Goal: Communication & Community: Answer question/provide support

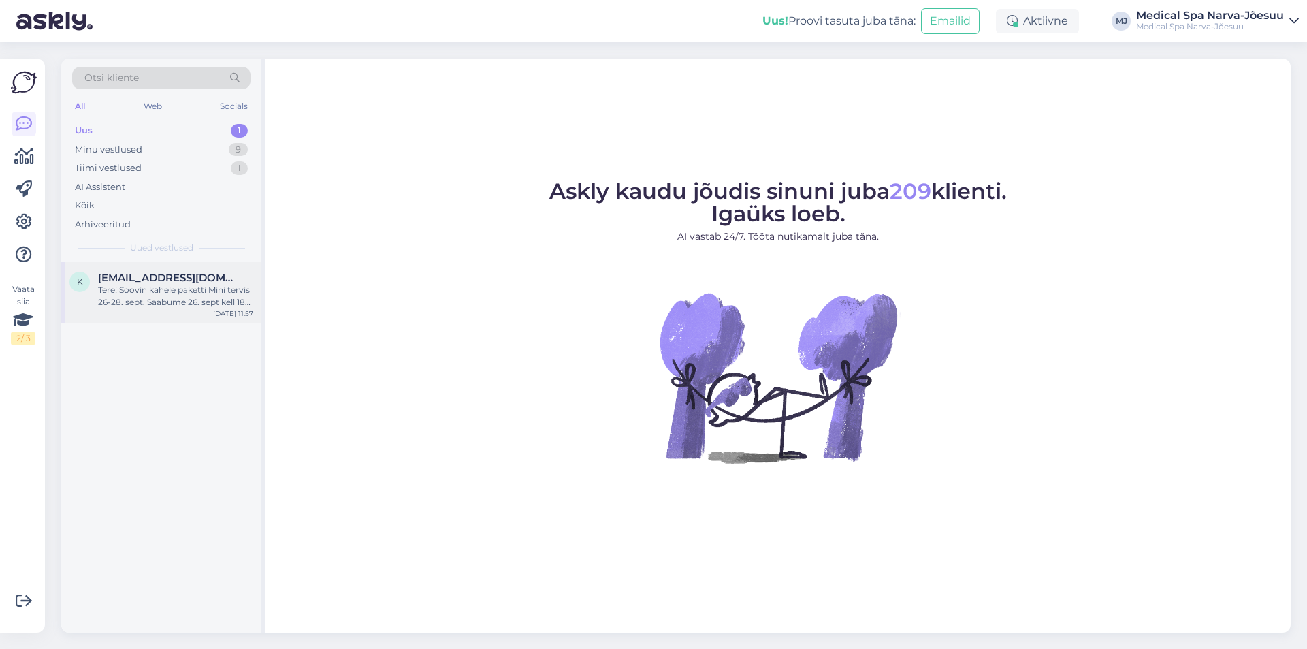
click at [233, 275] on div "[EMAIL_ADDRESS][DOMAIN_NAME]" at bounding box center [175, 278] width 155 height 12
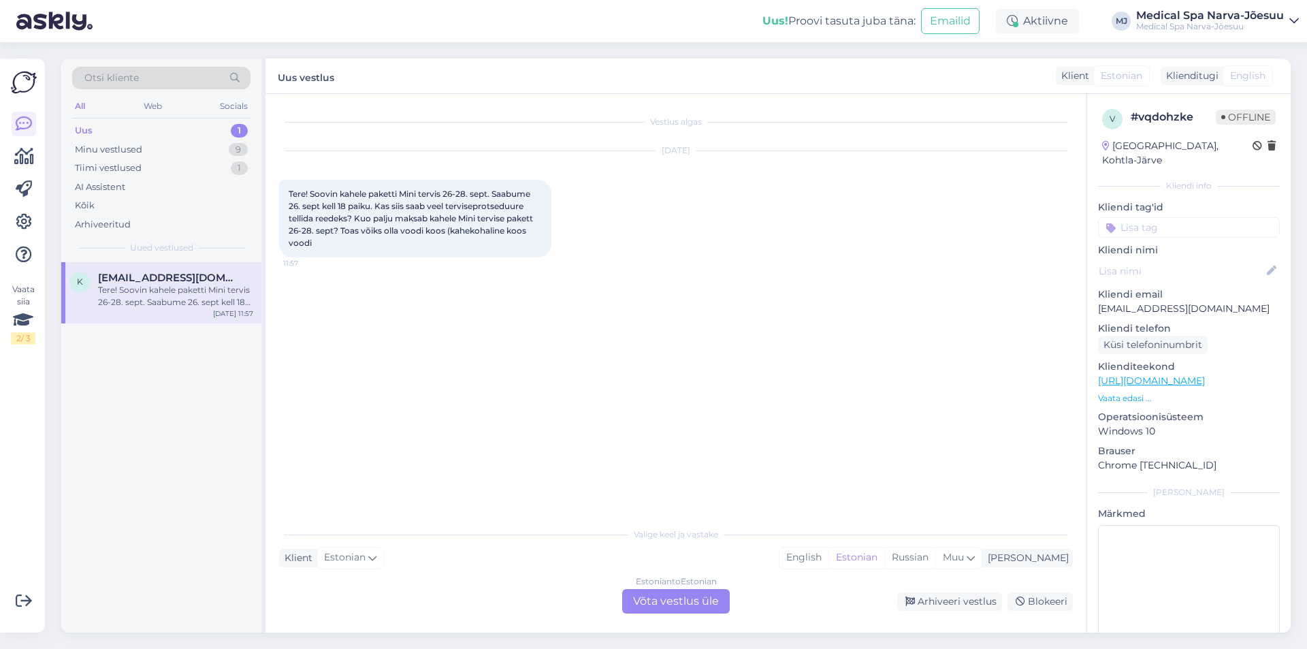
click at [713, 601] on div "Estonian to Estonian Võta vestlus üle" at bounding box center [676, 601] width 108 height 25
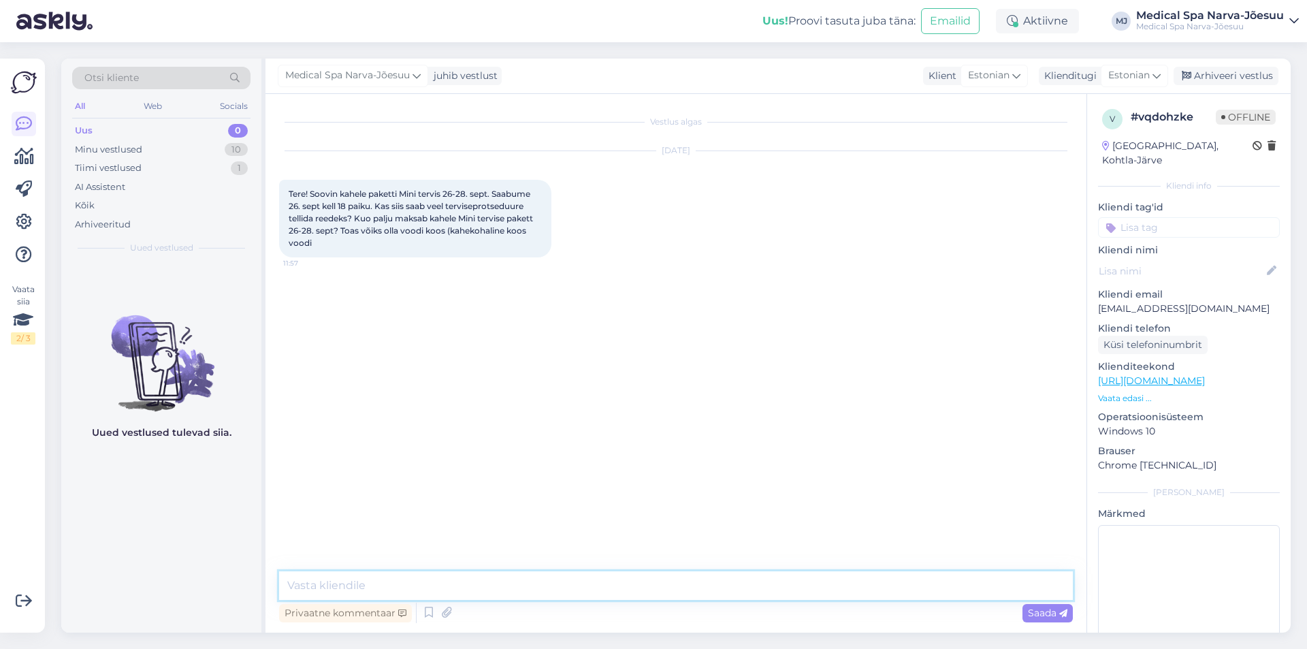
click at [502, 583] on textarea at bounding box center [676, 585] width 794 height 29
paste textarea "Vastatud e-posti teel"
type textarea "Vastatud e-posti teel"
click at [1036, 615] on span "Saada" at bounding box center [1047, 612] width 39 height 12
click at [191, 168] on div "Tiimi vestlused 1" at bounding box center [161, 168] width 178 height 19
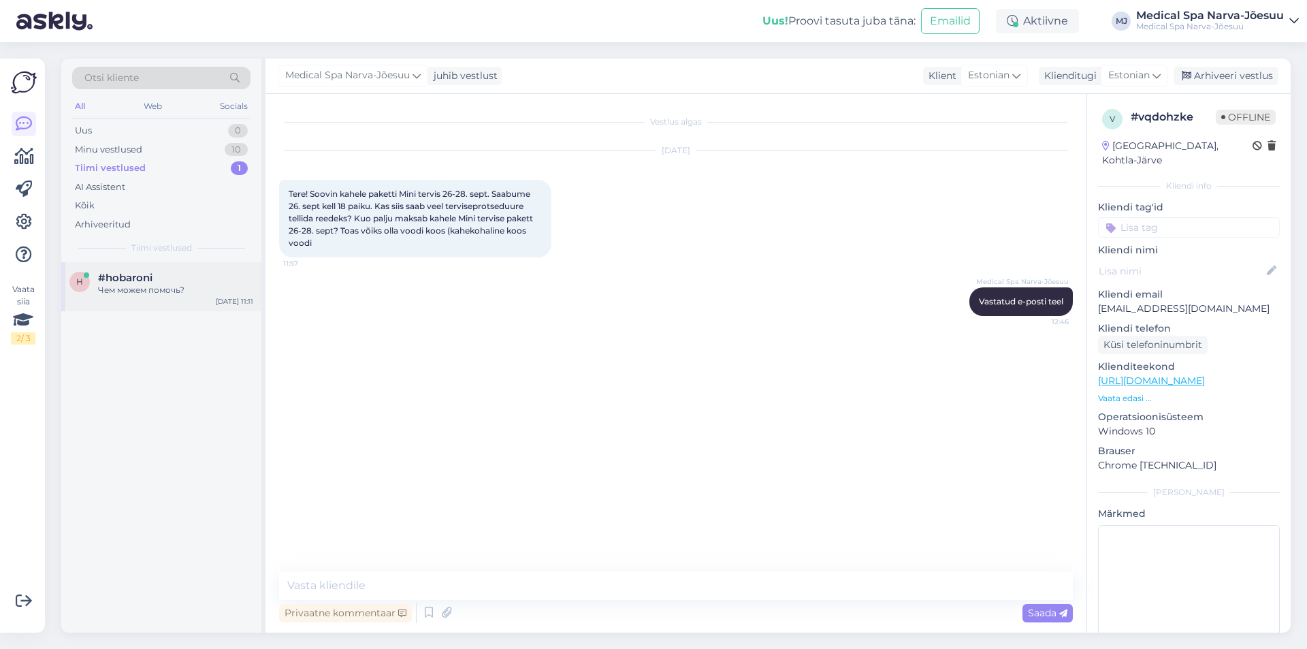
click at [193, 294] on div "Чем можем помочь?" at bounding box center [175, 290] width 155 height 12
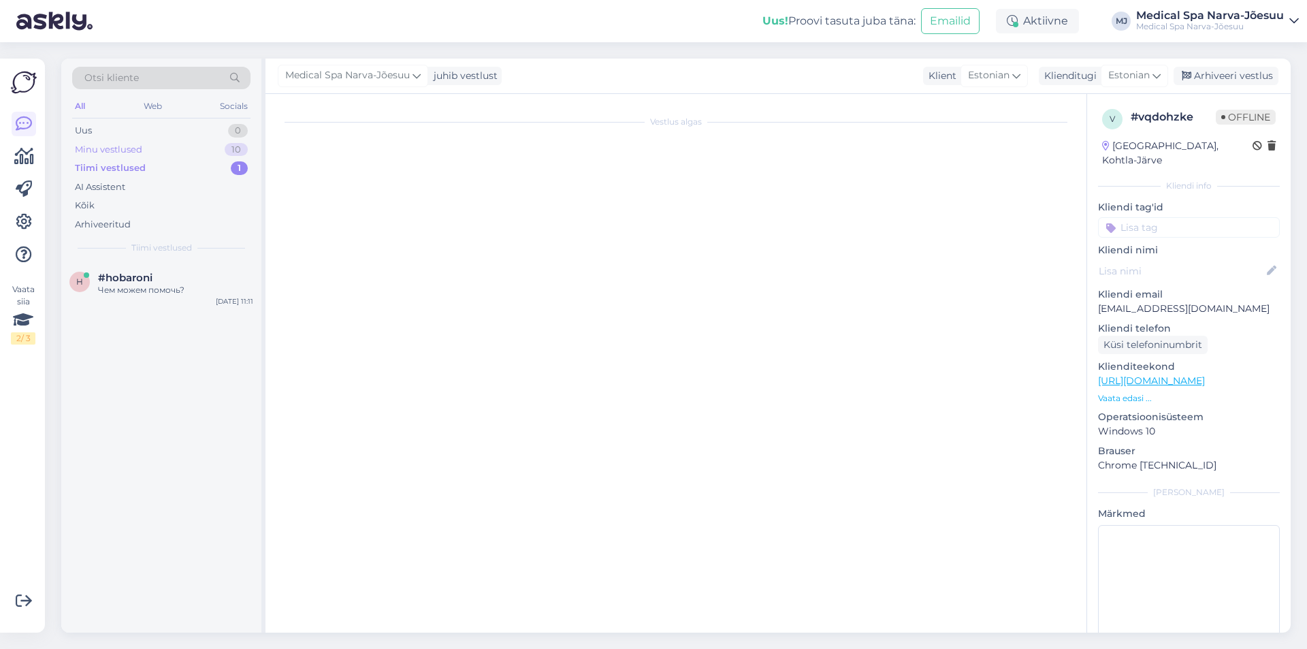
type textarea "рпрпарап"
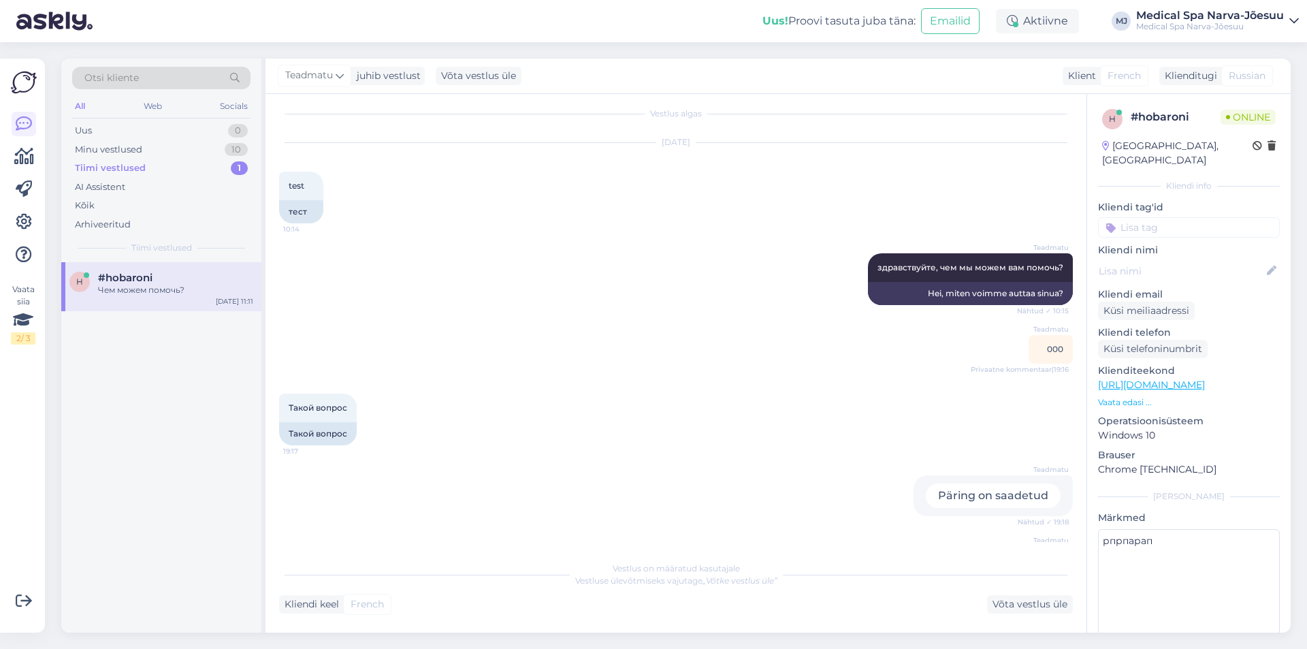
scroll to position [5, 0]
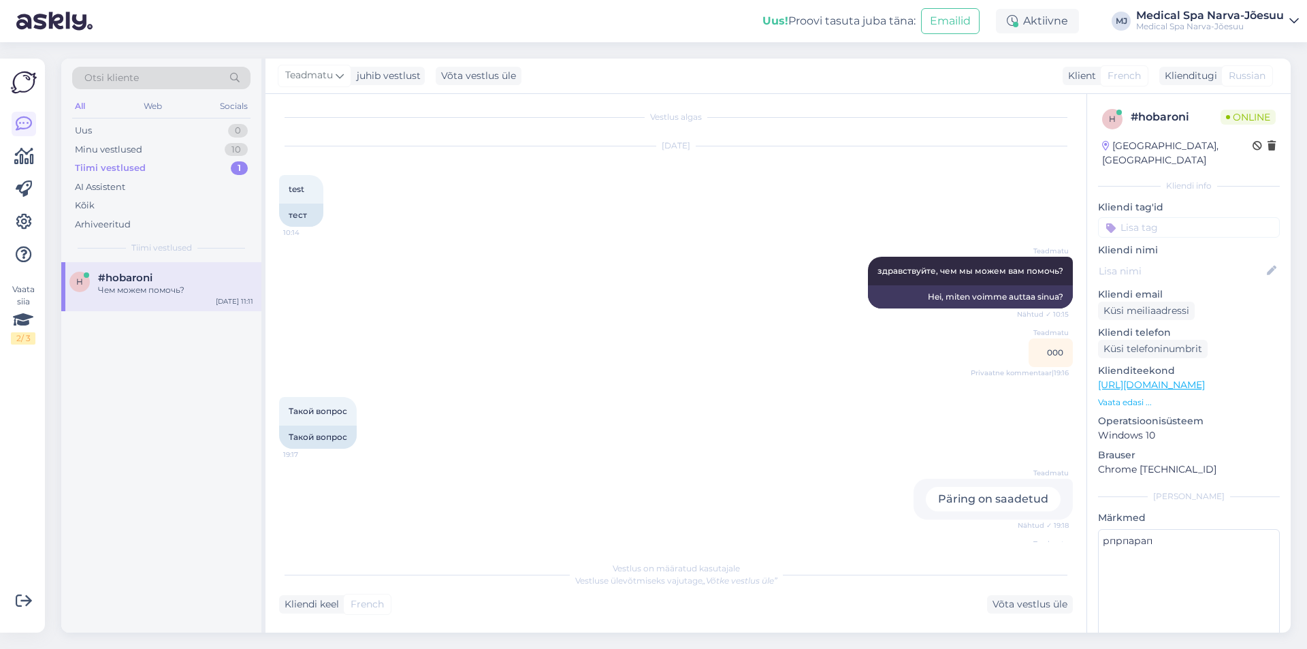
click at [979, 493] on div "Päring on saadetud" at bounding box center [993, 499] width 135 height 25
click at [131, 144] on div "Minu vestlused" at bounding box center [108, 150] width 67 height 14
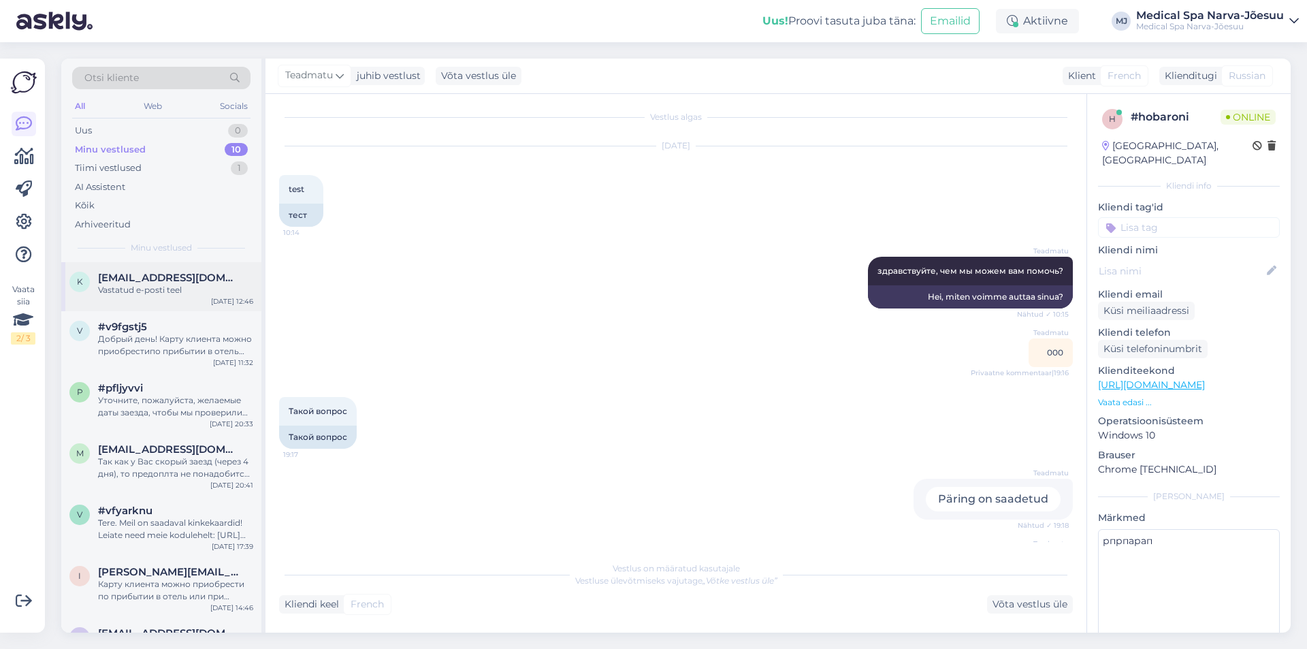
click at [183, 292] on div "Vastatud e-posti teel" at bounding box center [175, 290] width 155 height 12
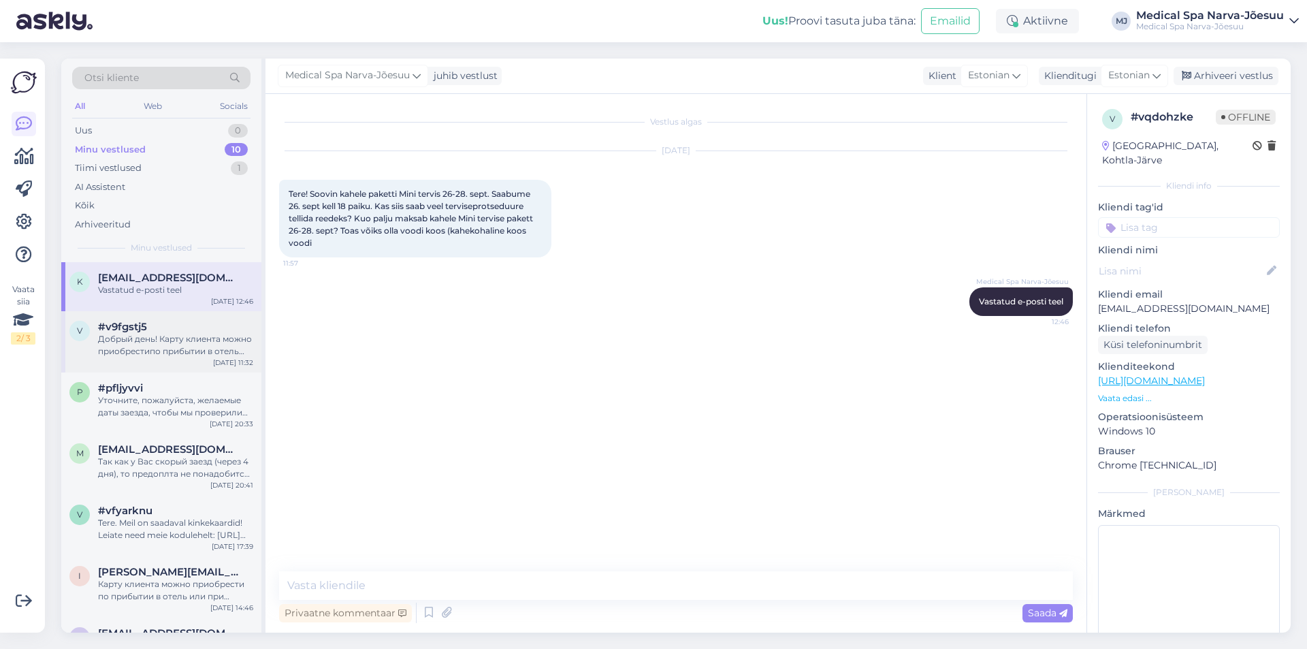
click at [199, 343] on div "Добрый день! Карту клиента можно приобрестипо прибытии в отель или при брониров…" at bounding box center [175, 345] width 155 height 25
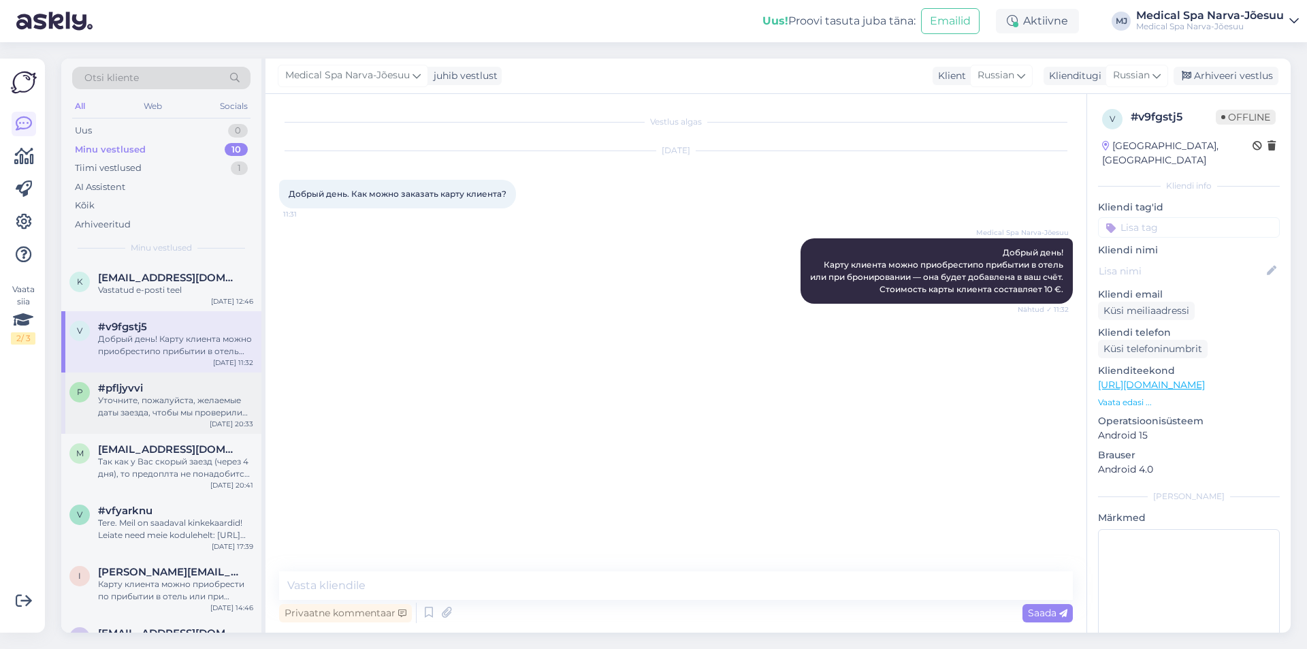
click at [201, 396] on div "Уточните, пожалуйста, желаемые даты заезда, чтобы мы проверили наличие свободны…" at bounding box center [175, 406] width 155 height 25
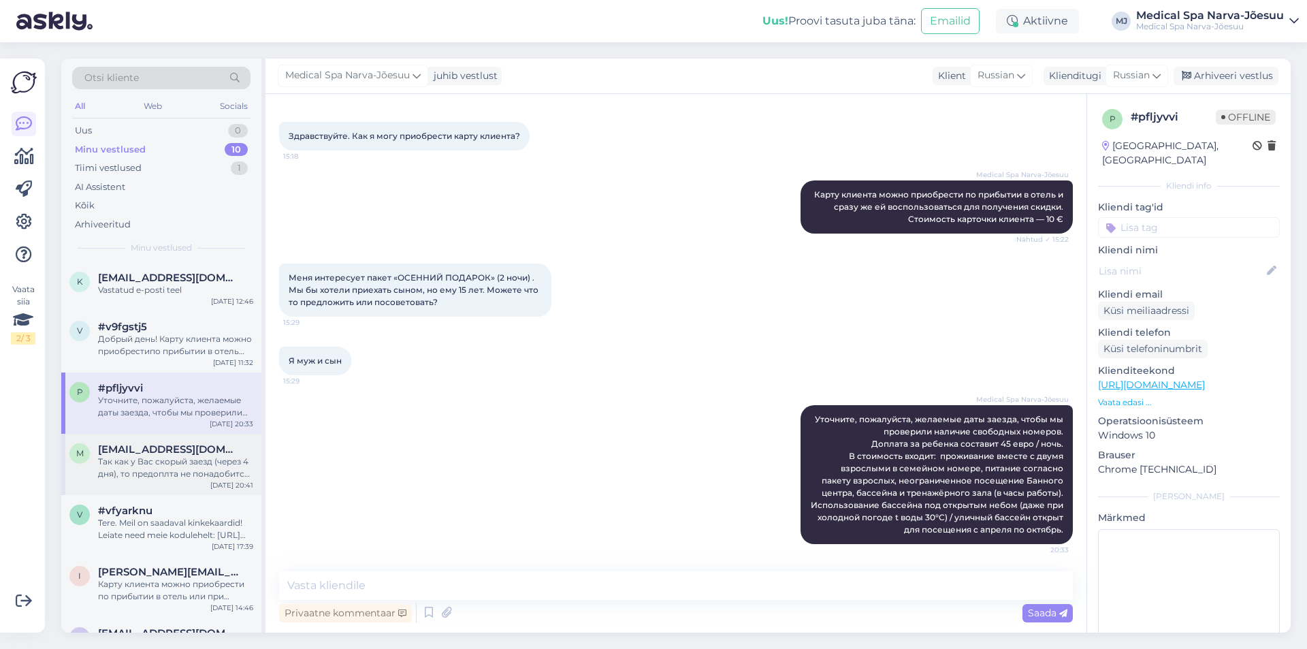
click at [206, 455] on span "mopsik73.vl@gmail.com" at bounding box center [169, 449] width 142 height 12
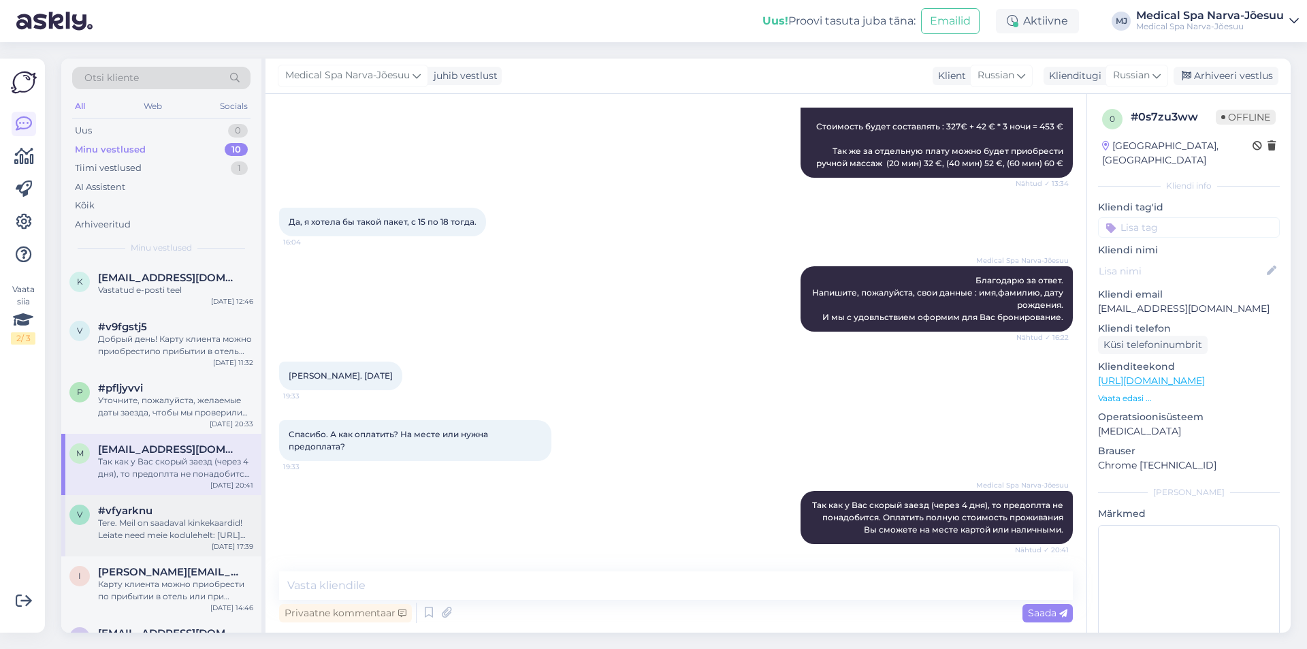
click at [194, 515] on div "#vfyarknu" at bounding box center [175, 510] width 155 height 12
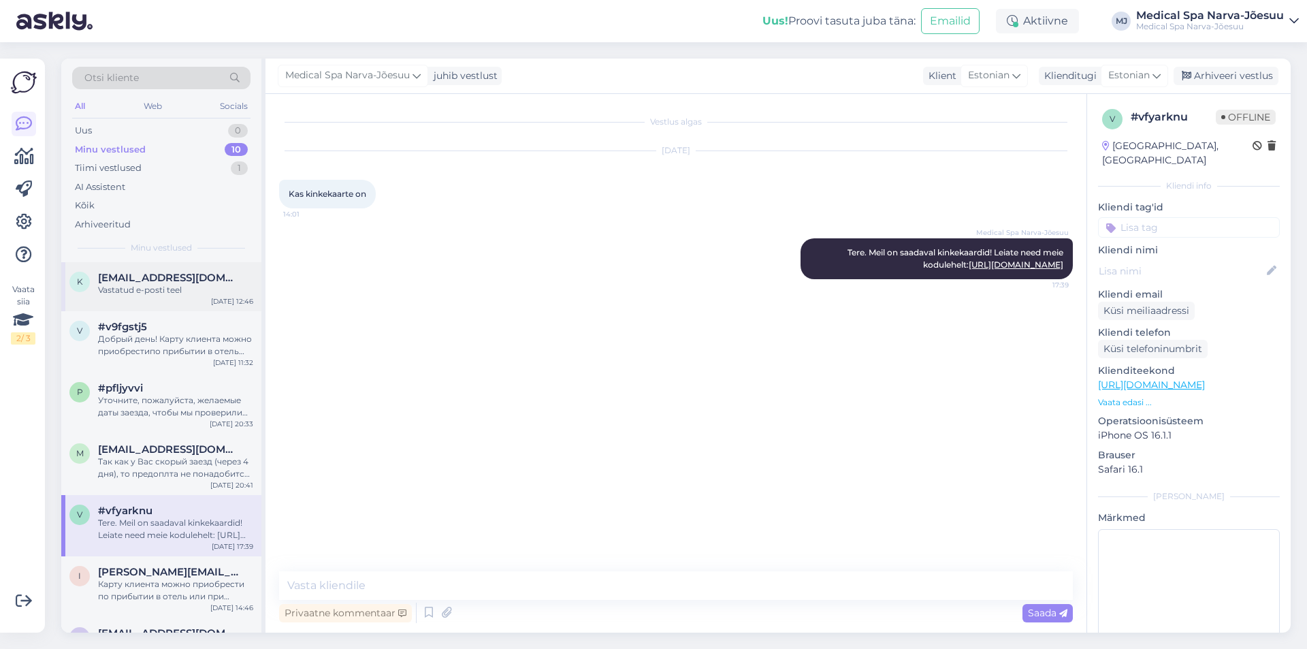
click at [162, 281] on span "[EMAIL_ADDRESS][DOMAIN_NAME]" at bounding box center [169, 278] width 142 height 12
